Goal: Information Seeking & Learning: Learn about a topic

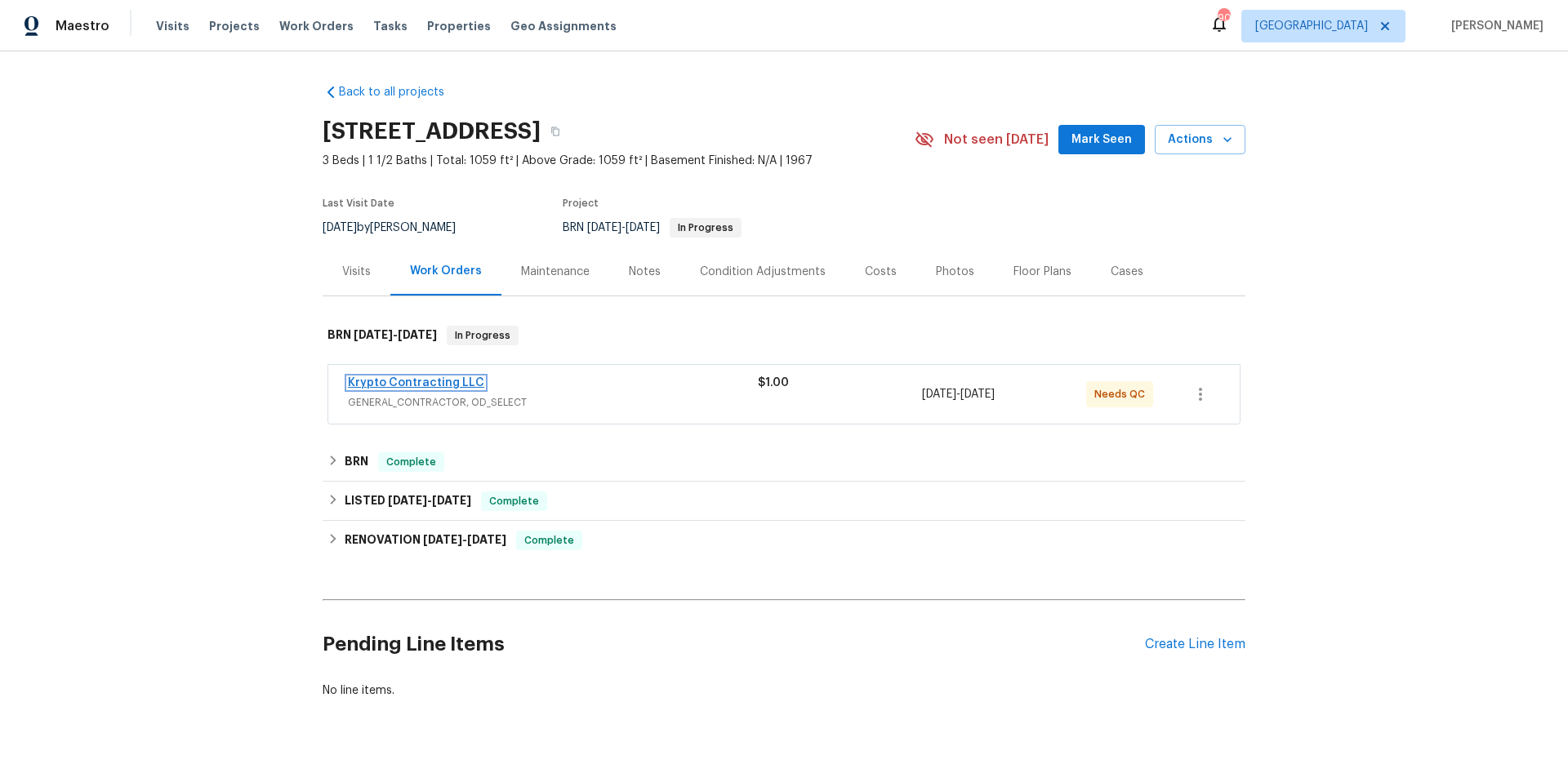
click at [435, 386] on link "Krypto Contracting LLC" at bounding box center [416, 384] width 136 height 12
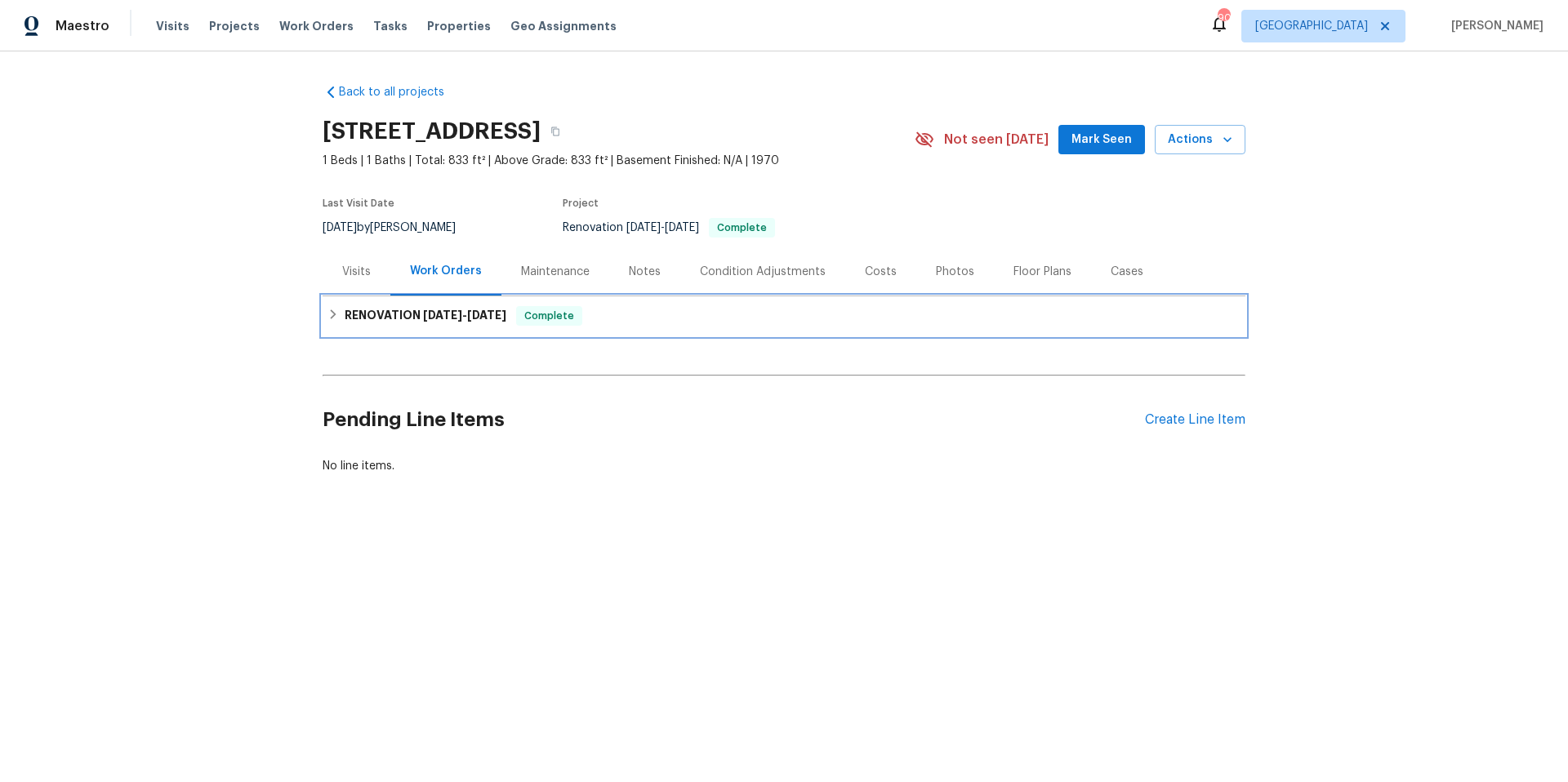
click at [401, 321] on h6 "RENOVATION 5/1/25 - 5/8/25" at bounding box center [425, 317] width 162 height 20
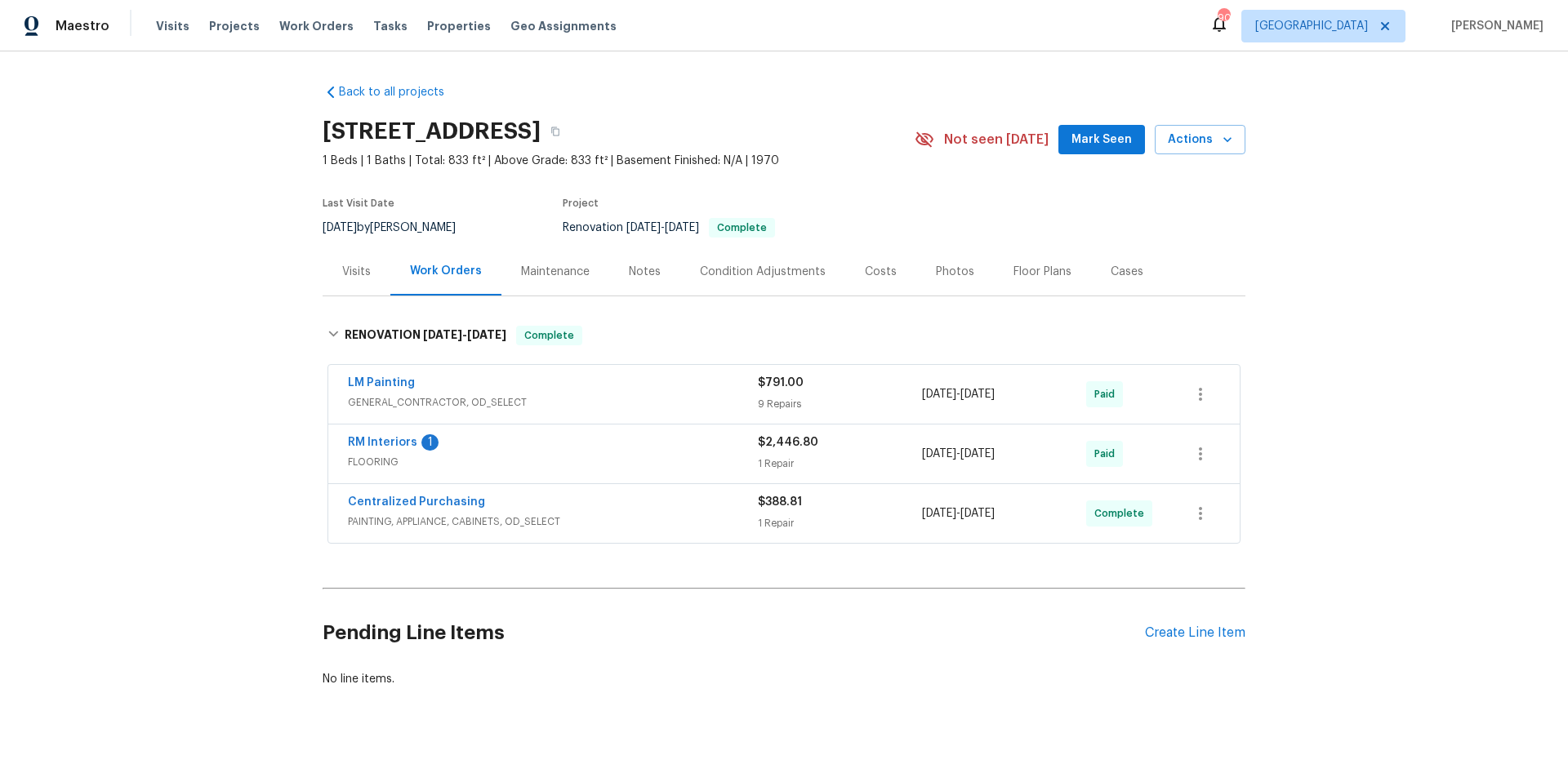
click at [610, 387] on div "LM Painting" at bounding box center [553, 385] width 410 height 20
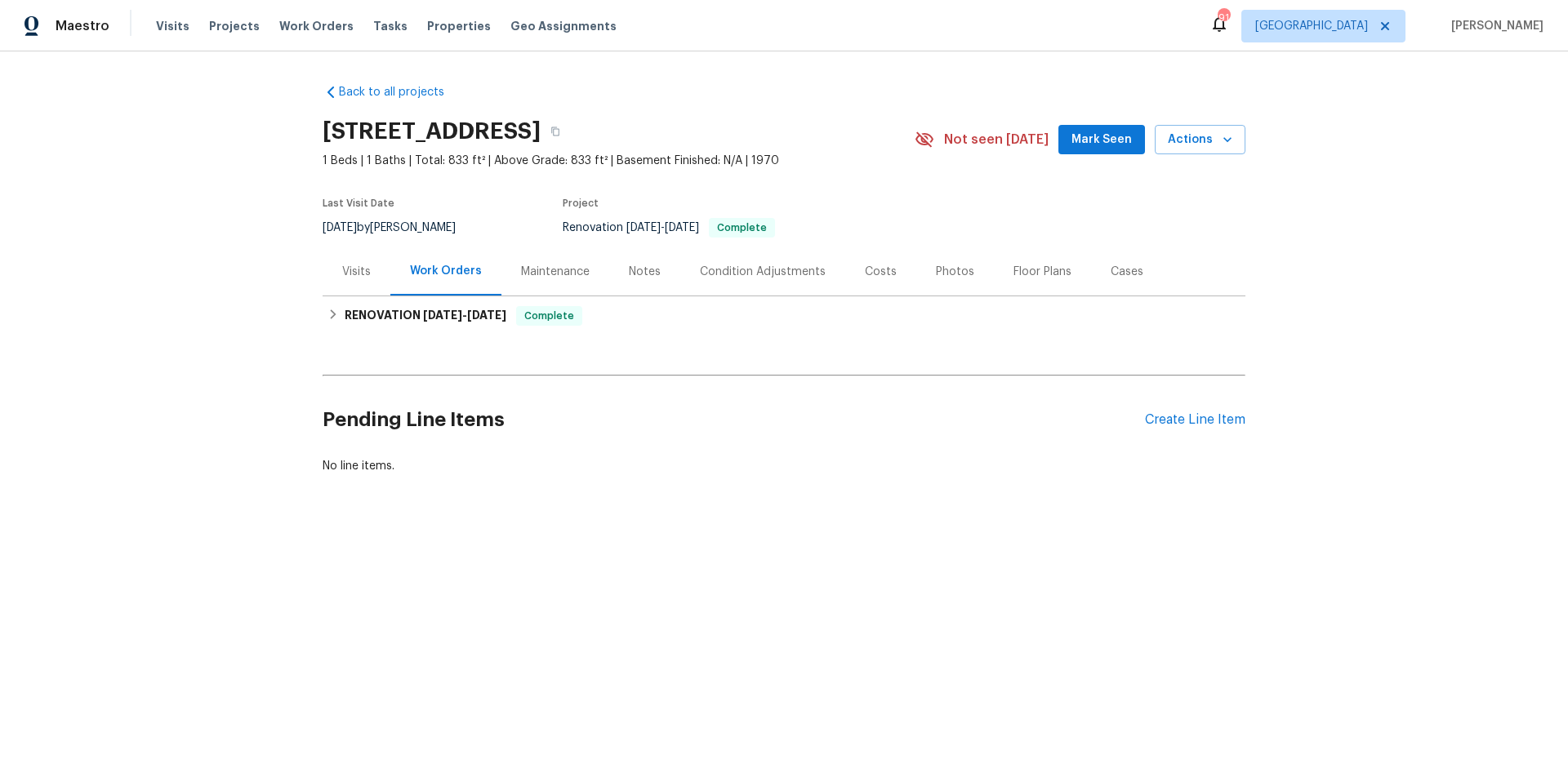
click at [1042, 279] on div "Floor Plans" at bounding box center [1042, 271] width 98 height 48
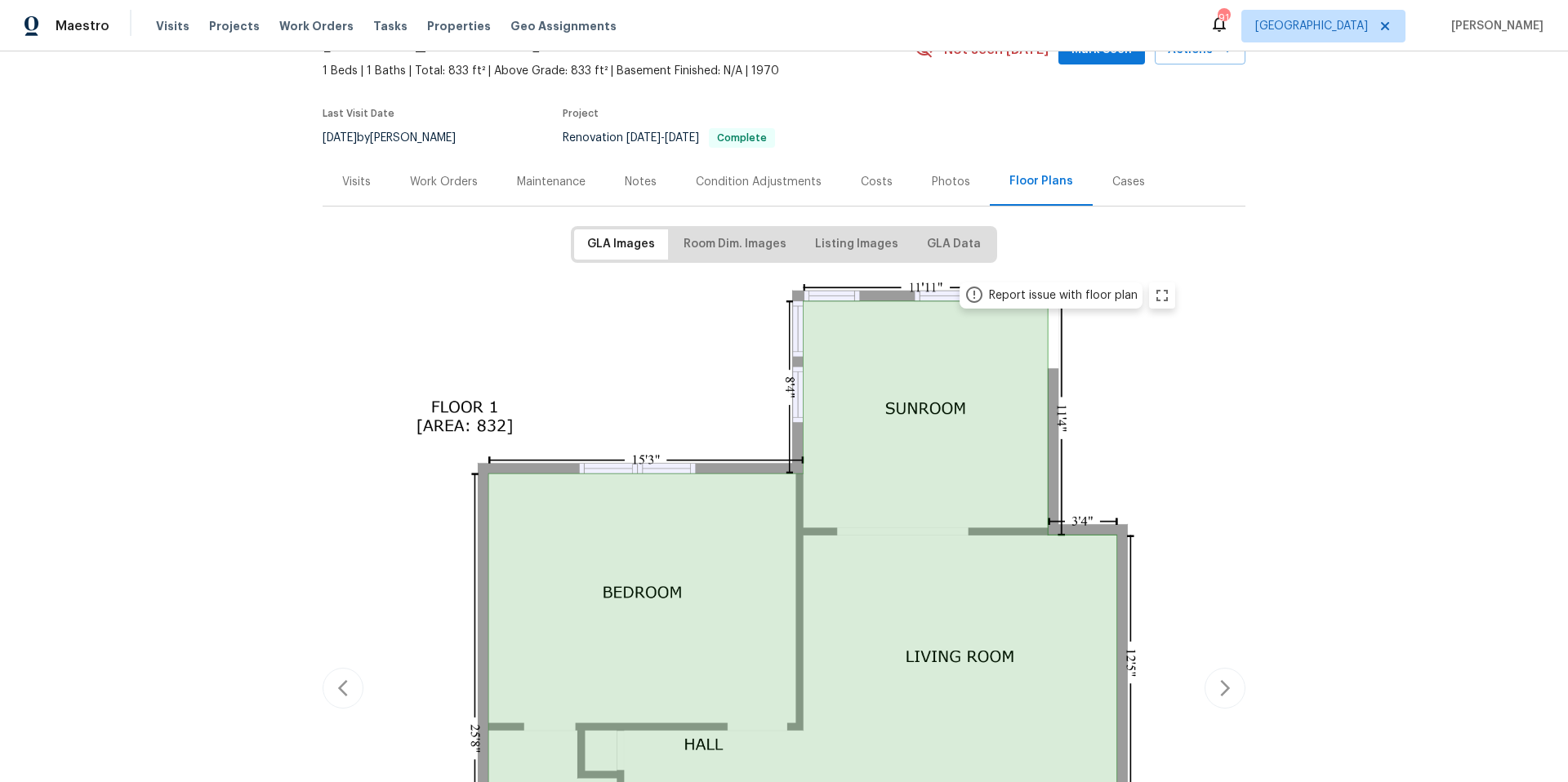
scroll to position [355, 0]
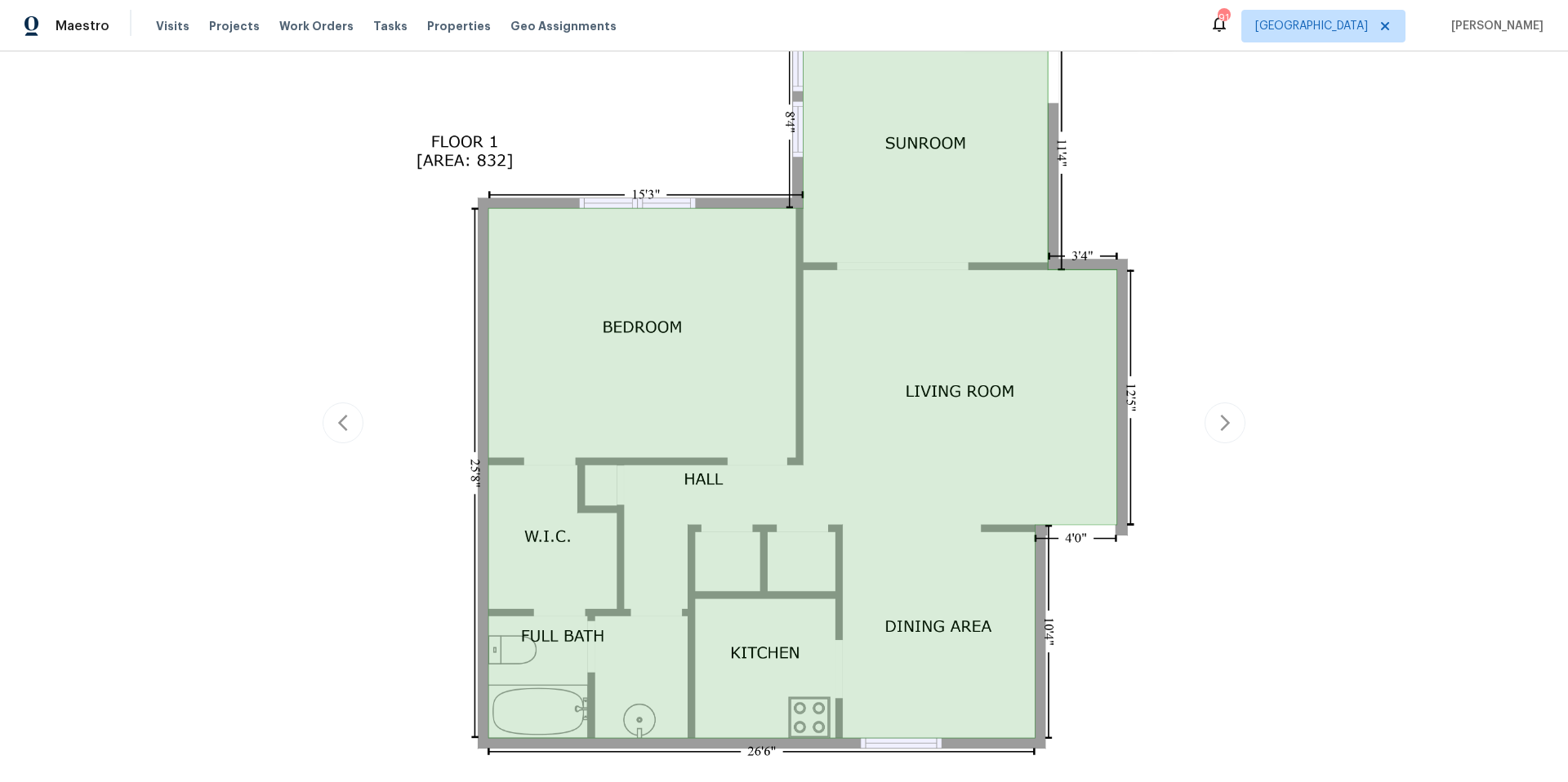
click at [1218, 426] on div "Report issue with floor plan" at bounding box center [784, 422] width 923 height 831
click at [1223, 424] on div "Report issue with floor plan" at bounding box center [784, 422] width 923 height 831
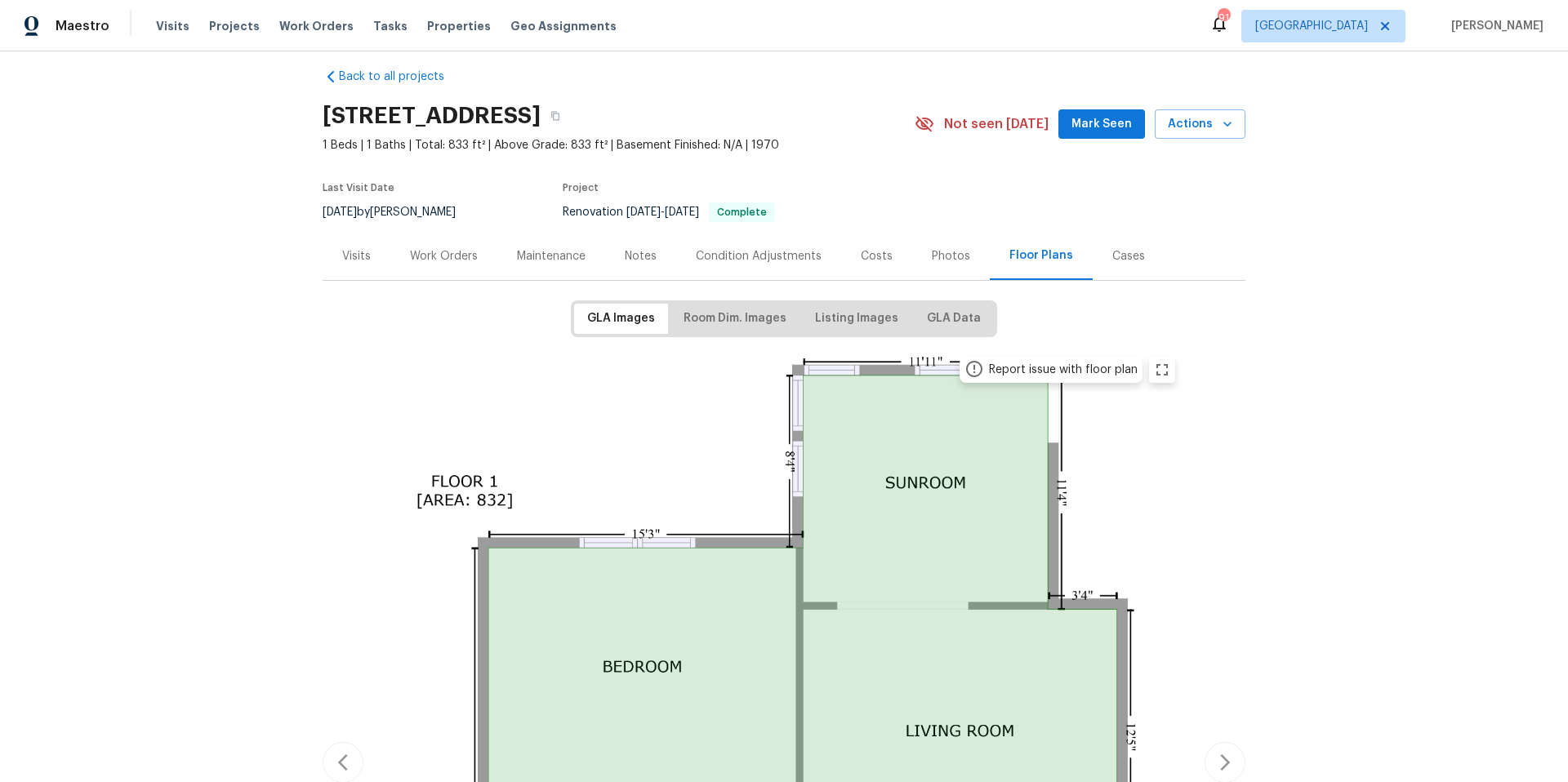
scroll to position [0, 0]
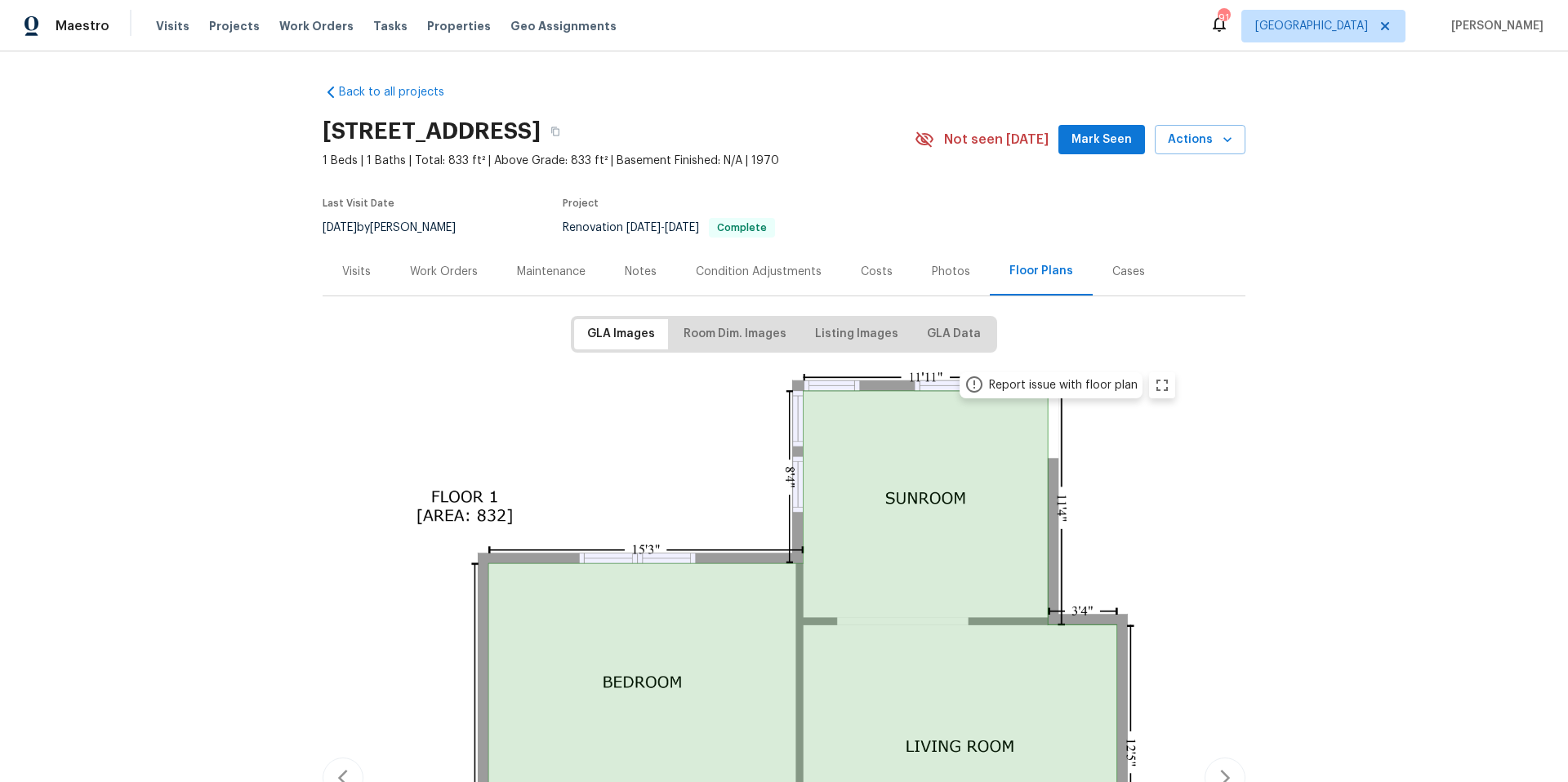
click at [932, 273] on div "Photos" at bounding box center [951, 271] width 38 height 17
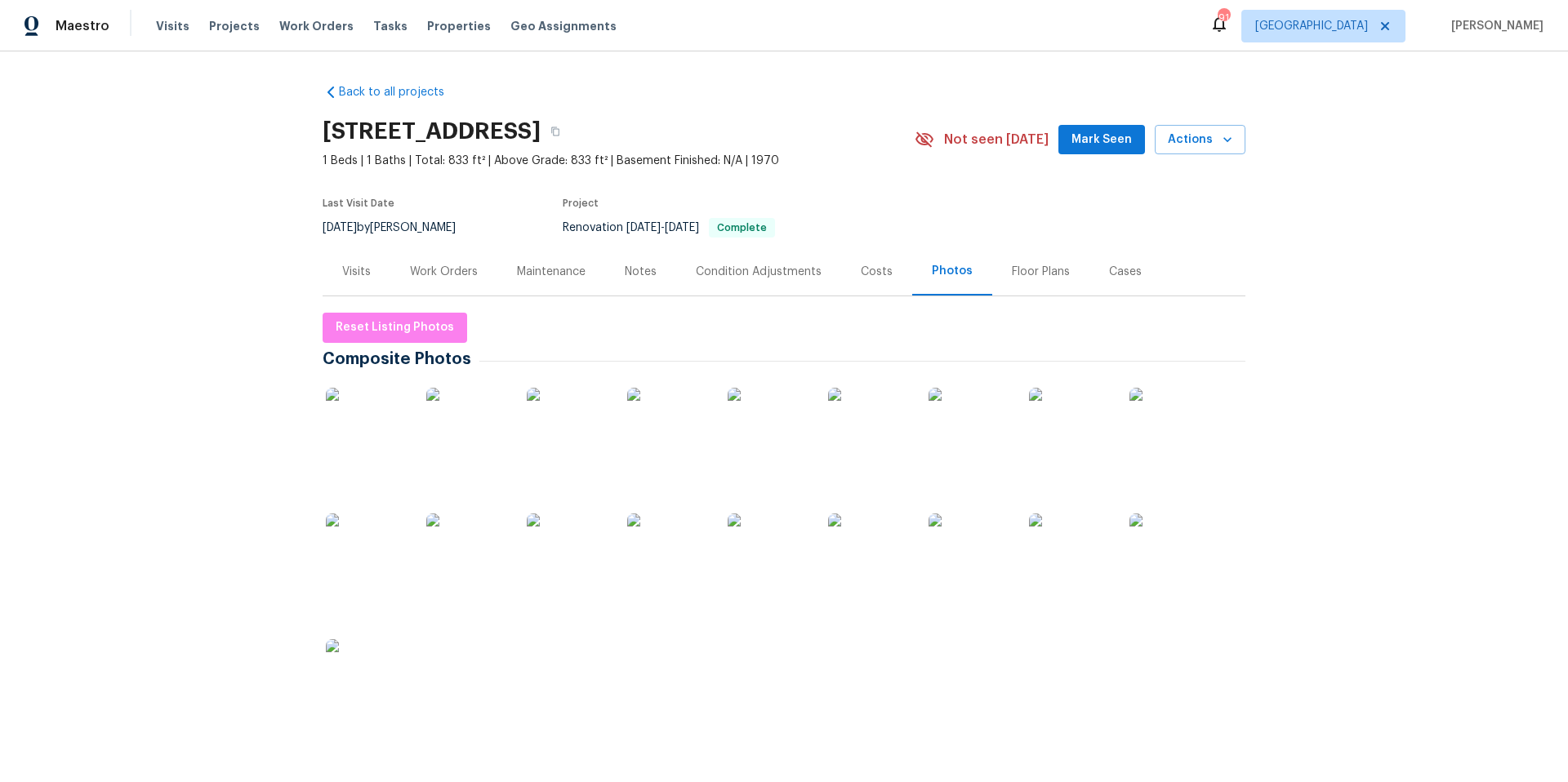
click at [747, 427] on img at bounding box center [768, 428] width 82 height 82
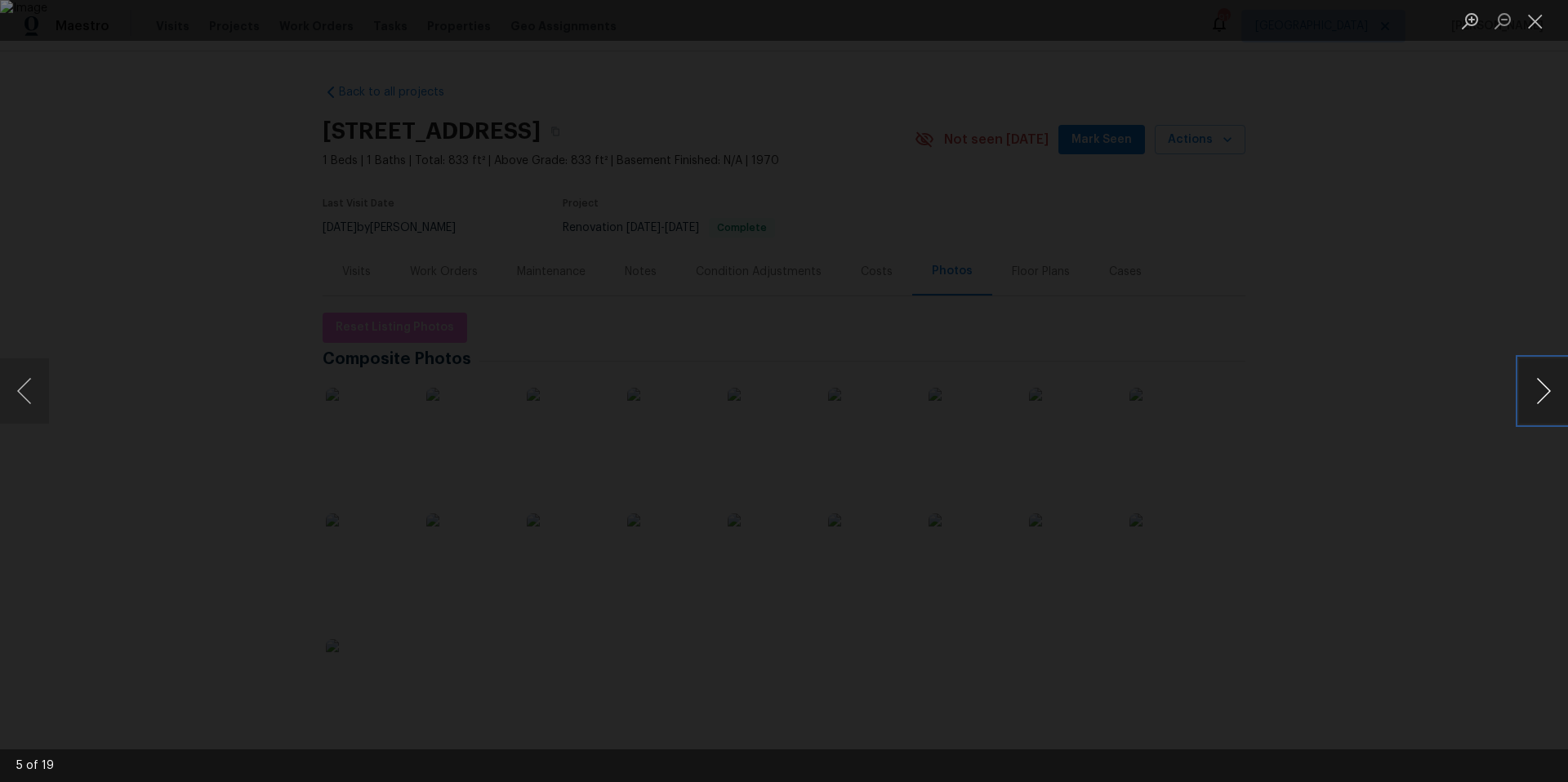
click at [1538, 401] on button "Next image" at bounding box center [1543, 391] width 49 height 65
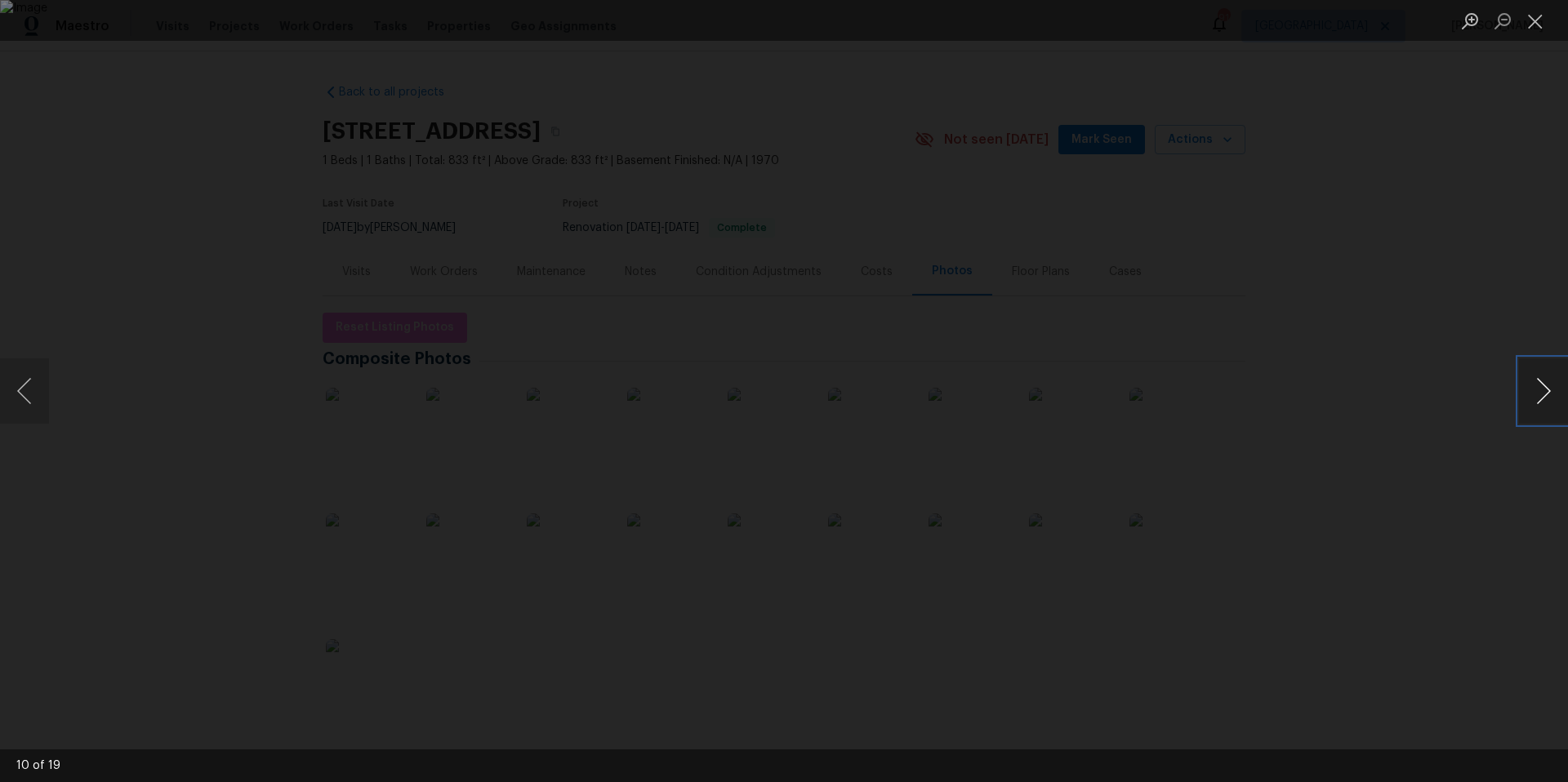
click at [1538, 401] on button "Next image" at bounding box center [1543, 391] width 49 height 65
click at [1539, 20] on button "Close lightbox" at bounding box center [1534, 21] width 33 height 29
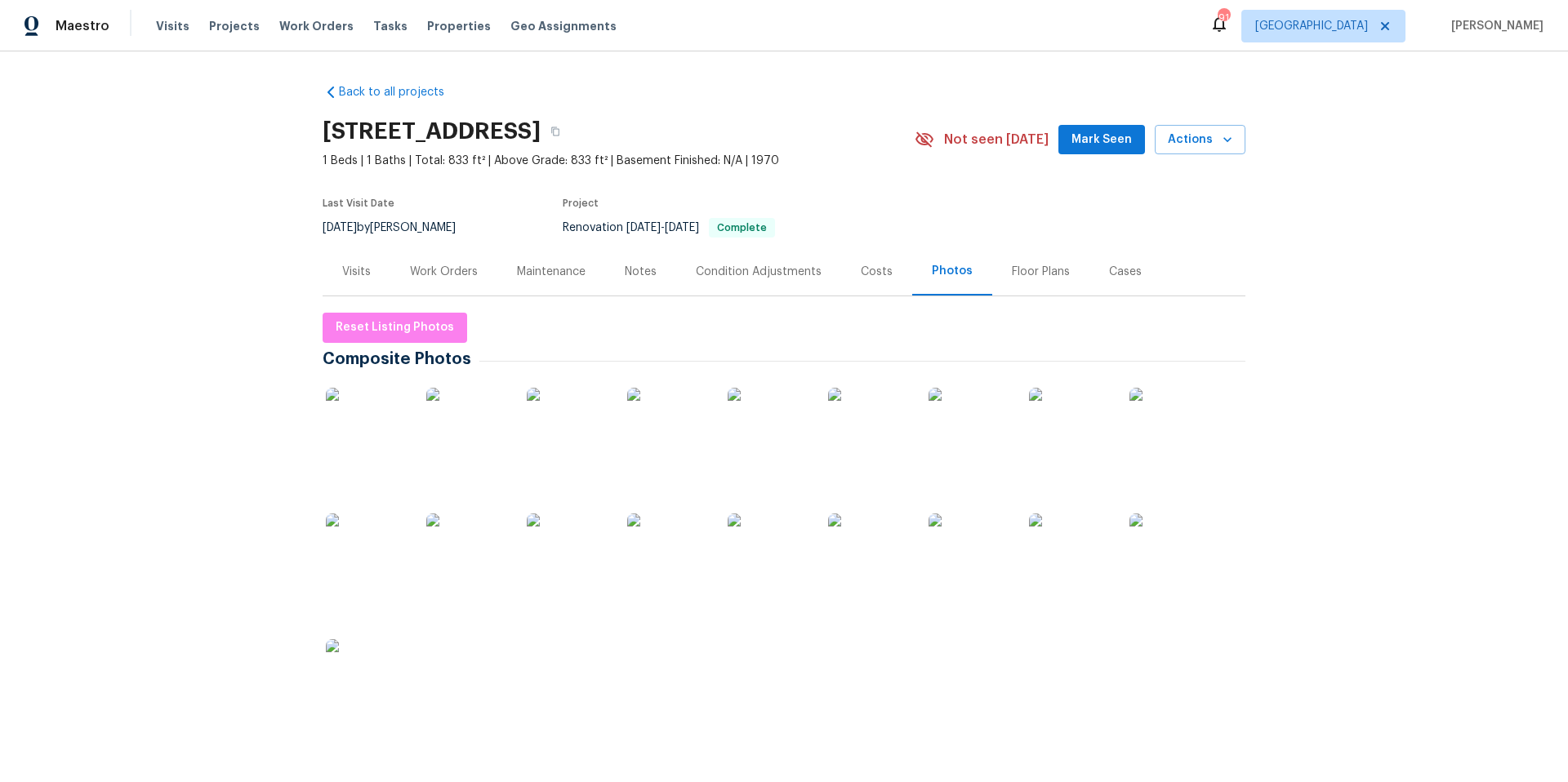
click at [353, 272] on div "Visits" at bounding box center [356, 271] width 29 height 17
